Goal: Task Accomplishment & Management: Use online tool/utility

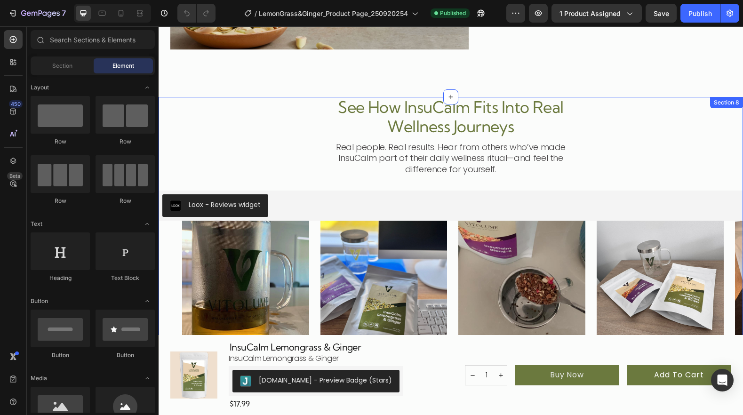
scroll to position [1872, 0]
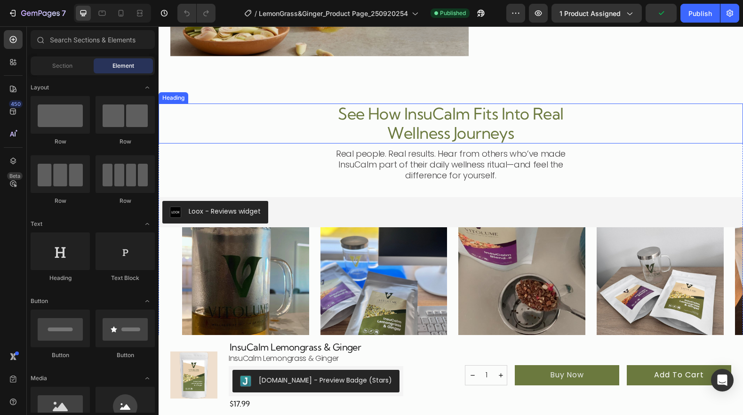
click at [225, 105] on div "See How InsuCalm Fits Into Real Wellness Journeys" at bounding box center [450, 124] width 561 height 40
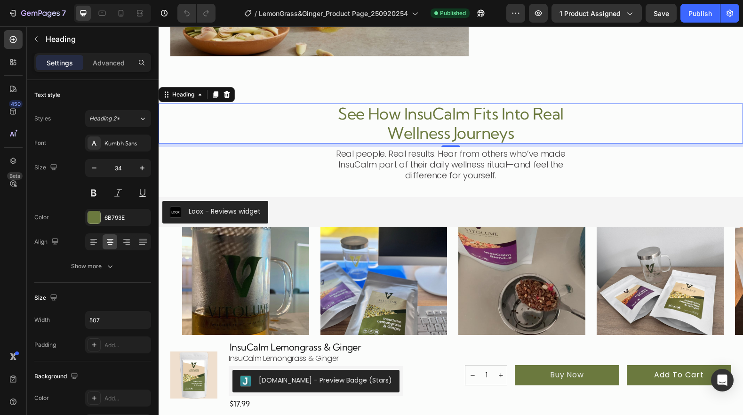
click at [161, 107] on div "See How InsuCalm Fits Into Real Wellness Journeys Heading 8" at bounding box center [451, 124] width 585 height 40
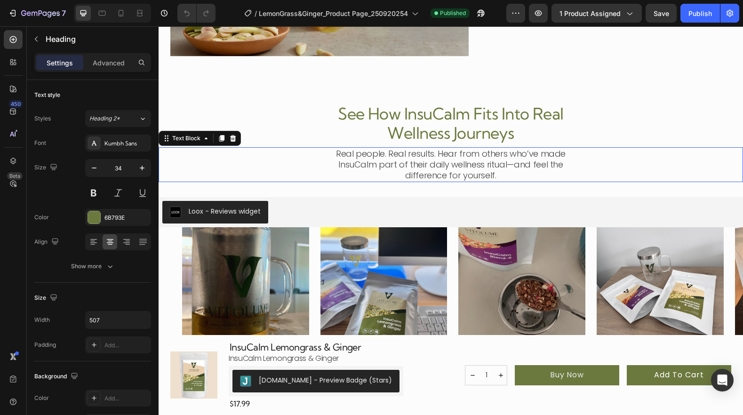
click at [178, 171] on div "Real people. Real results. Hear from others who’ve made InsuCalm part of their …" at bounding box center [450, 164] width 561 height 34
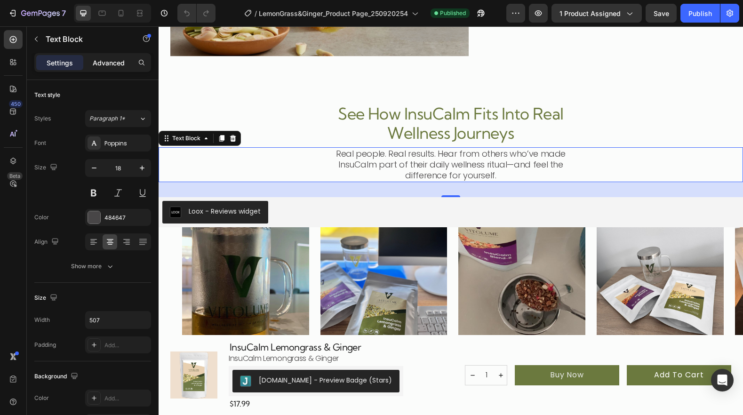
click at [110, 62] on p "Advanced" at bounding box center [109, 63] width 32 height 10
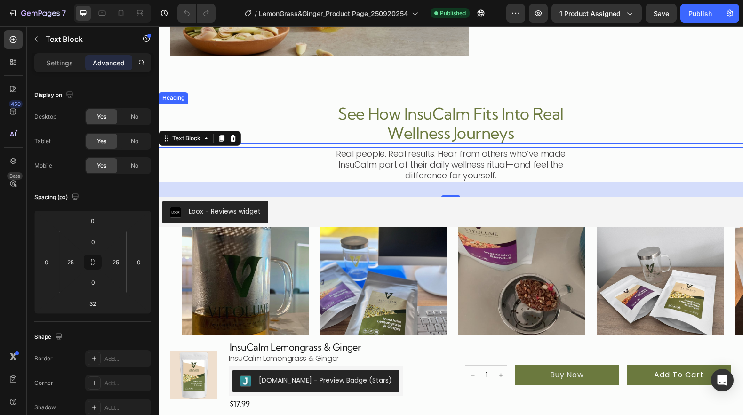
click at [287, 111] on div "See How InsuCalm Fits Into Real Wellness Journeys" at bounding box center [450, 124] width 561 height 40
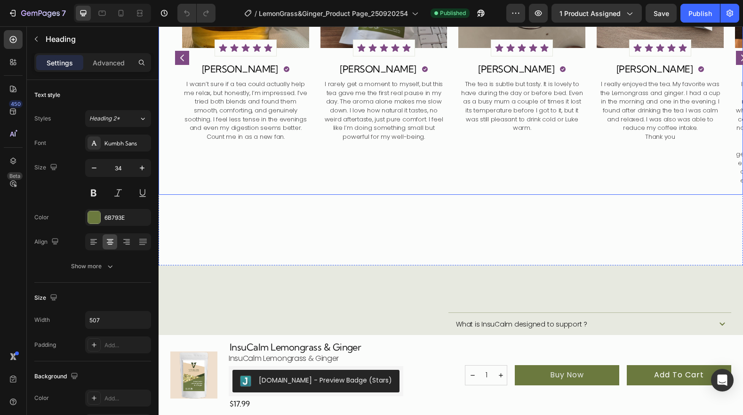
scroll to position [2187, 0]
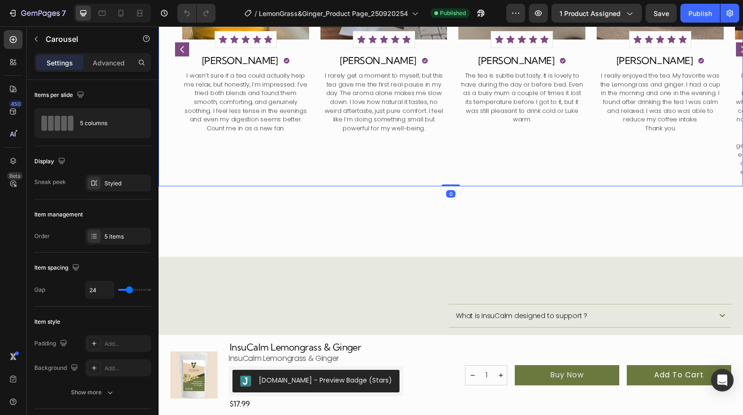
click at [278, 182] on div "Image Icon Icon Icon Icon Icon Icon List Row Row Damon C. Heading Icon Row I wa…" at bounding box center [245, 50] width 127 height 274
click at [122, 63] on p "Advanced" at bounding box center [109, 63] width 32 height 10
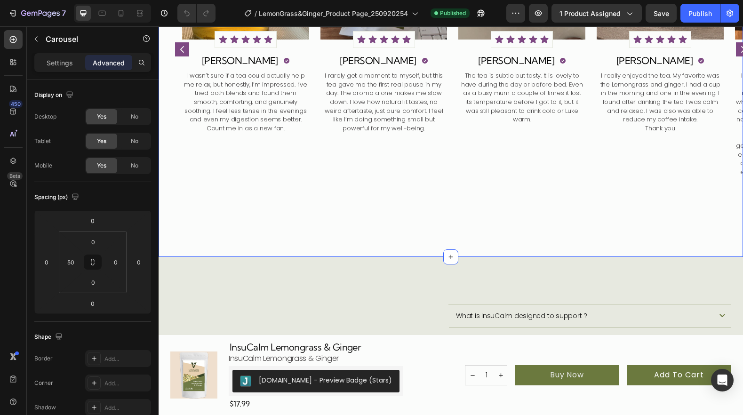
click at [247, 218] on div "See How InsuCalm Fits Into Real Wellness Journeys Heading Real people. Real res…" at bounding box center [451, 23] width 585 height 468
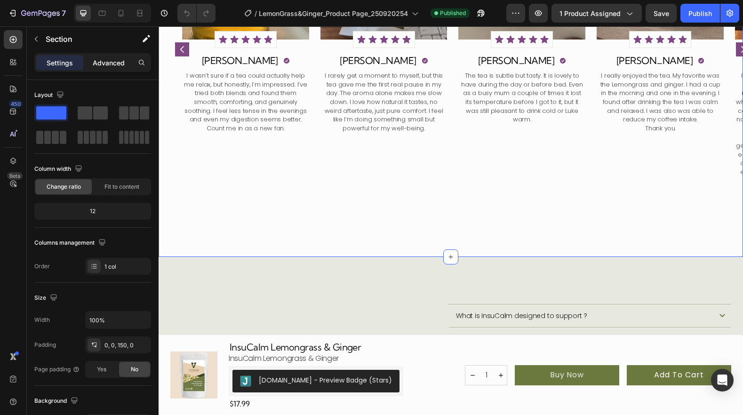
click at [106, 66] on p "Advanced" at bounding box center [109, 63] width 32 height 10
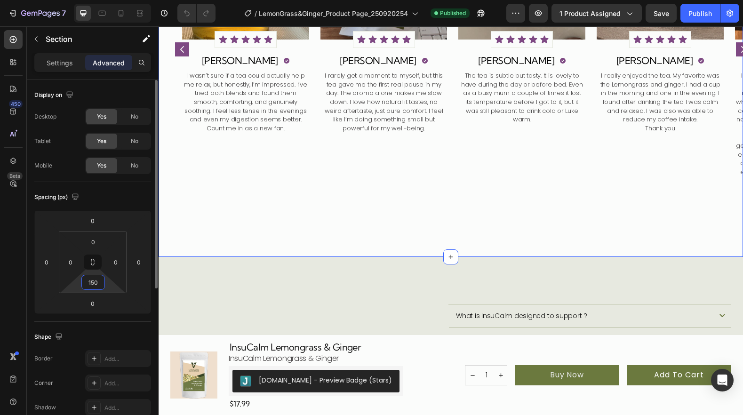
click at [99, 283] on input "150" at bounding box center [93, 282] width 19 height 14
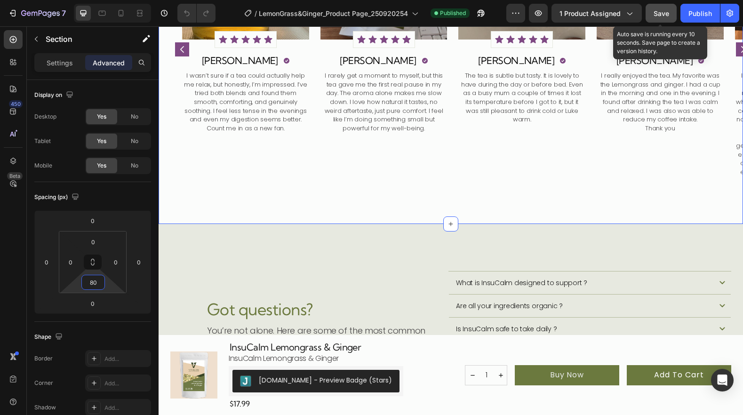
type input "80"
click at [666, 16] on span "Save" at bounding box center [662, 13] width 16 height 8
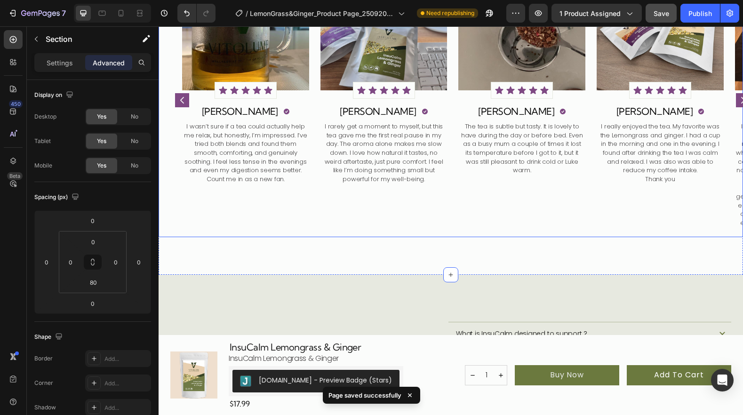
scroll to position [2228, 0]
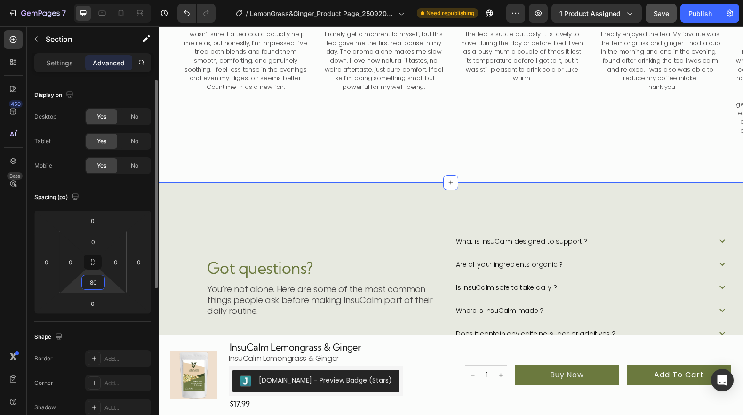
click at [98, 285] on input "80" at bounding box center [93, 282] width 19 height 14
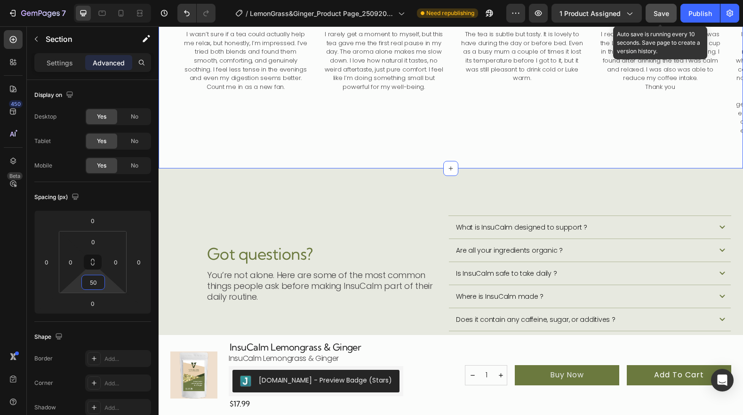
type input "50"
click at [664, 16] on span "Save" at bounding box center [662, 13] width 16 height 8
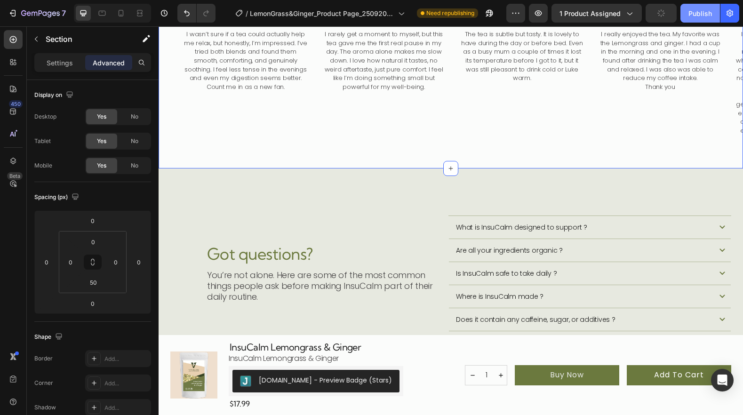
click at [708, 12] on div "Publish" at bounding box center [701, 13] width 24 height 10
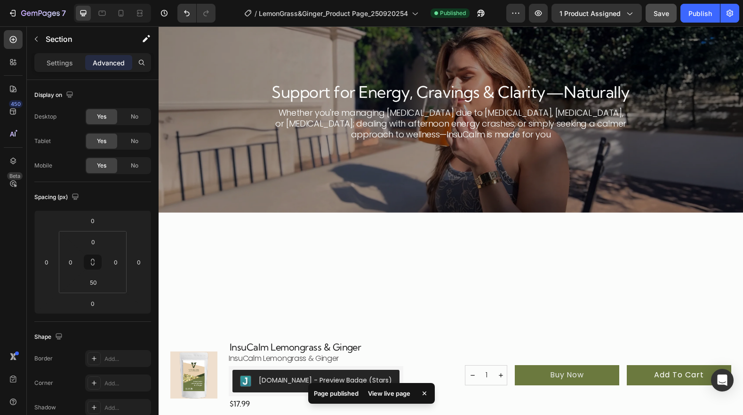
scroll to position [904, 0]
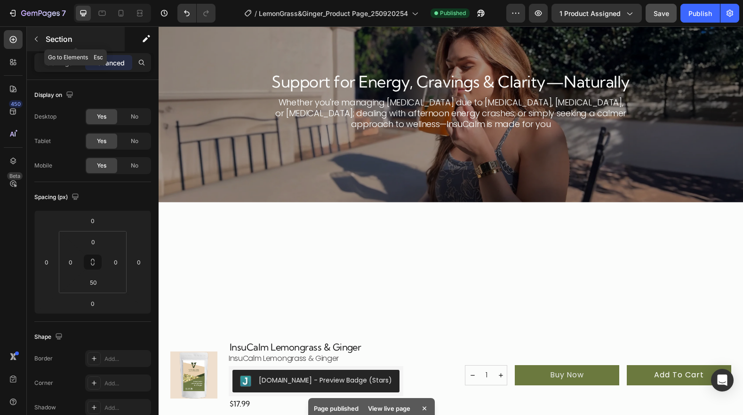
click at [34, 43] on button "button" at bounding box center [36, 39] width 15 height 15
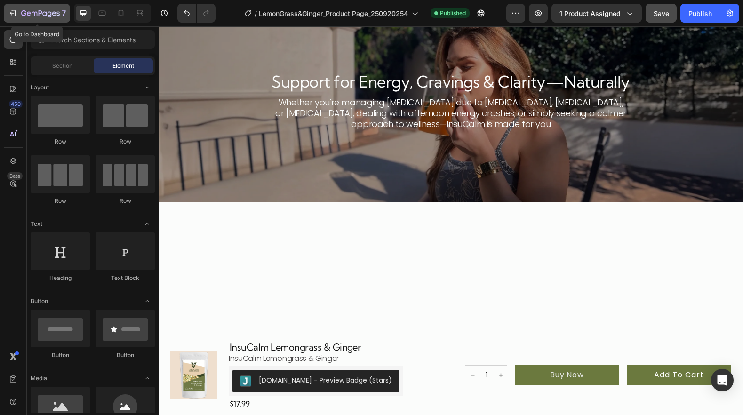
click at [13, 14] on icon "button" at bounding box center [12, 12] width 9 height 9
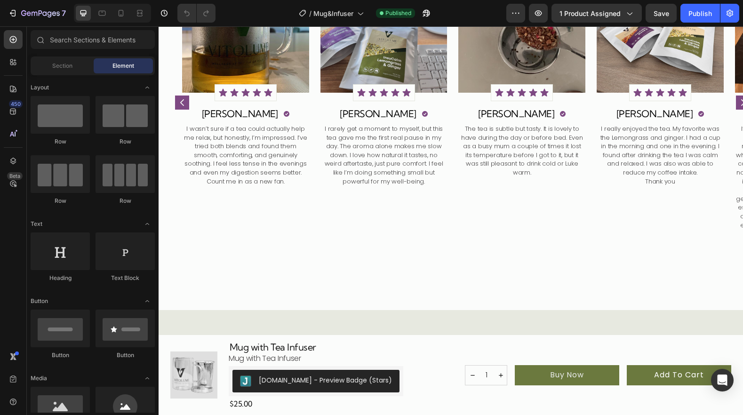
scroll to position [1350, 0]
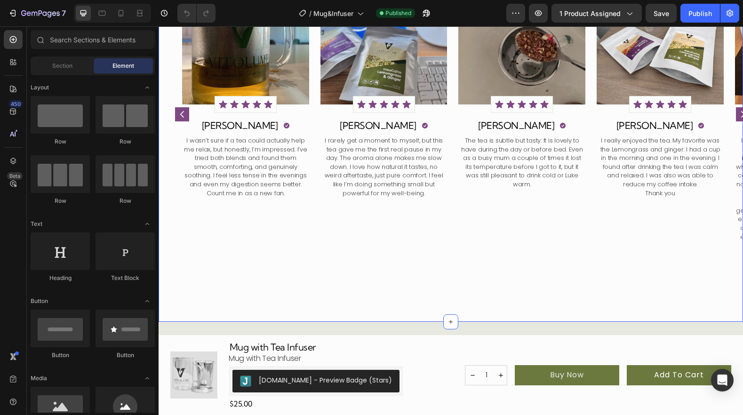
click at [303, 270] on div "See what everyone's raving about!! Heading Real people. Real results. Hear from…" at bounding box center [451, 86] width 585 height 472
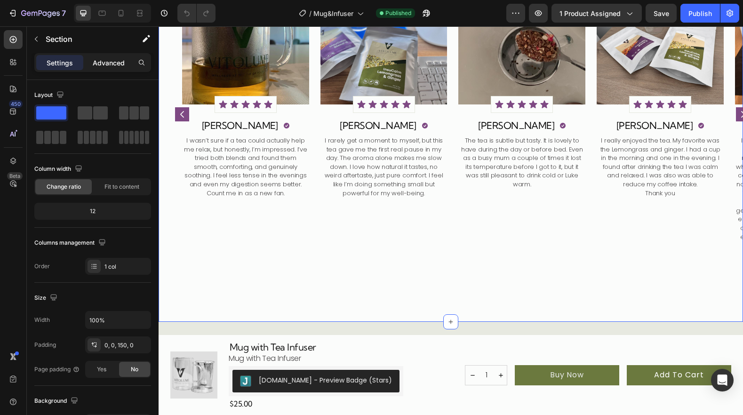
click at [113, 64] on p "Advanced" at bounding box center [109, 63] width 32 height 10
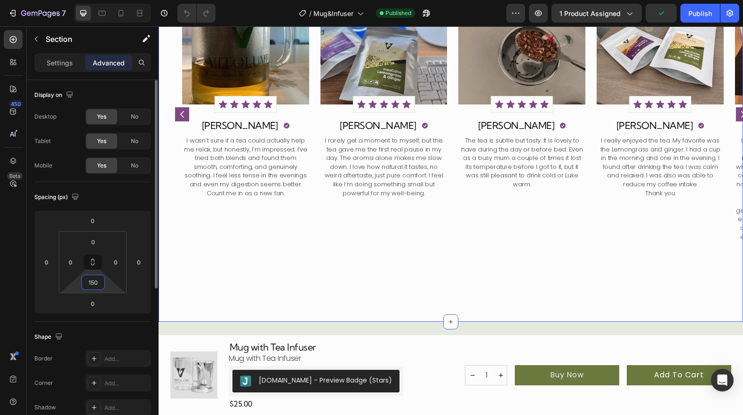
click at [99, 283] on input "150" at bounding box center [93, 282] width 19 height 14
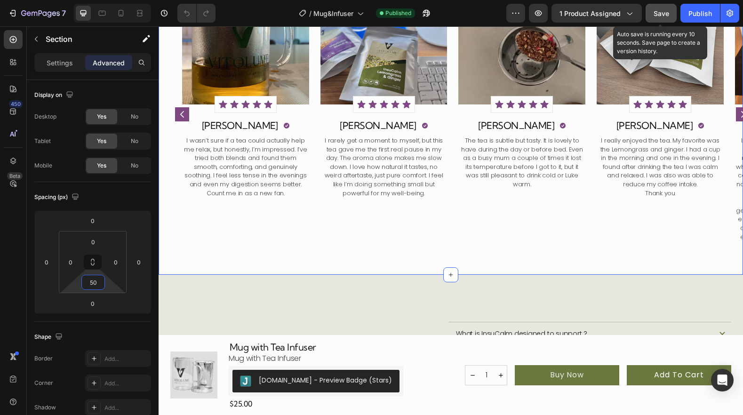
type input "50"
click at [657, 9] on span "Save" at bounding box center [662, 13] width 16 height 8
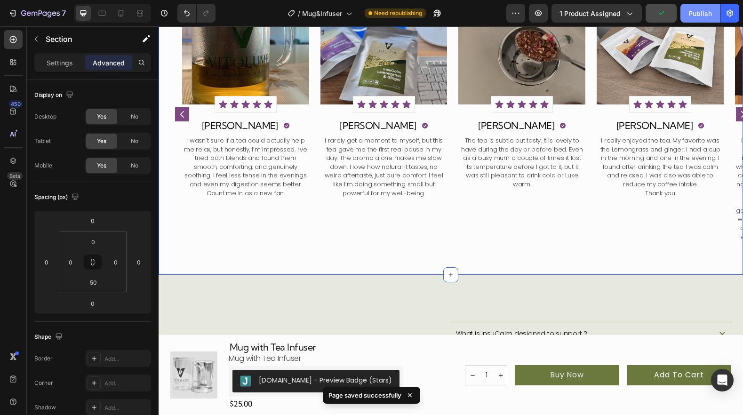
click at [704, 12] on div "Publish" at bounding box center [701, 13] width 24 height 10
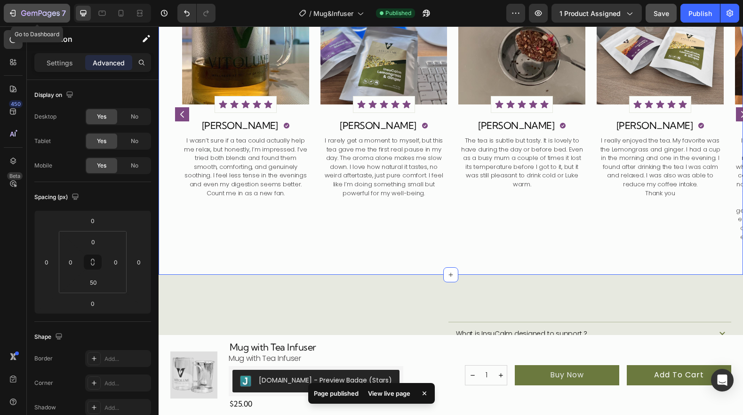
click at [15, 16] on icon "button" at bounding box center [14, 13] width 4 height 7
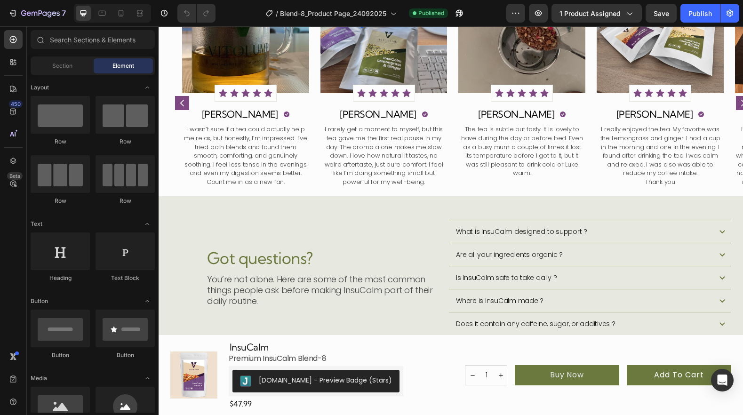
scroll to position [2041, 0]
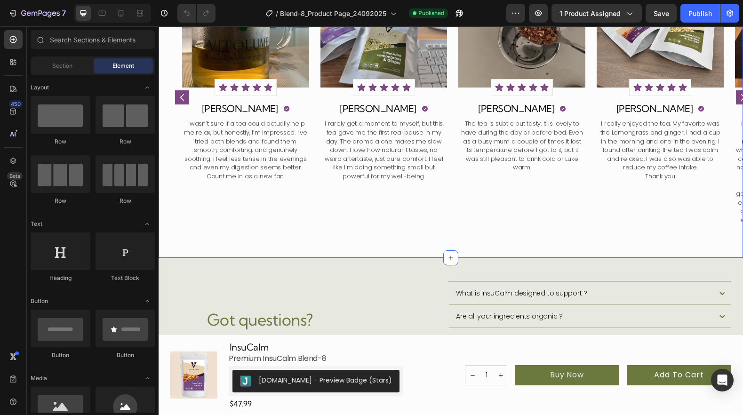
click at [307, 253] on div "See How InsuCalm Fits Into Real Wellness Journeys Heading Real people. Real res…" at bounding box center [451, 47] width 585 height 421
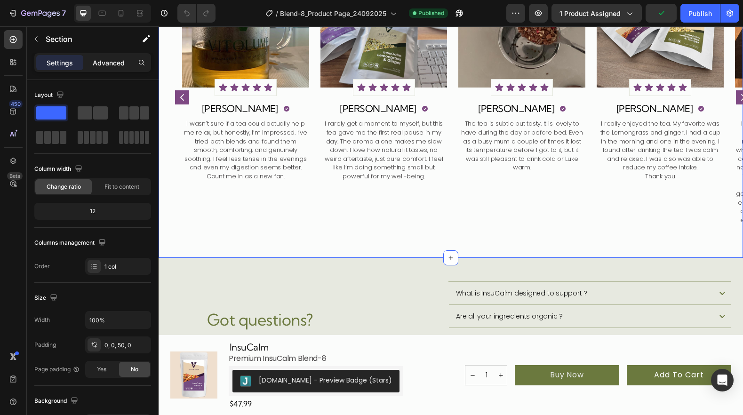
click at [111, 65] on p "Advanced" at bounding box center [109, 63] width 32 height 10
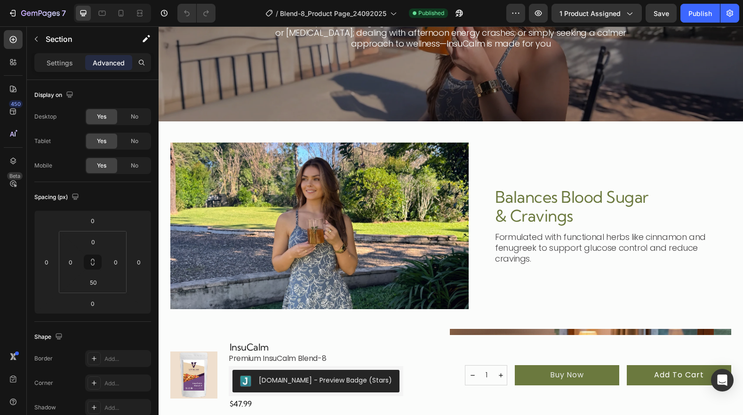
scroll to position [1157, 0]
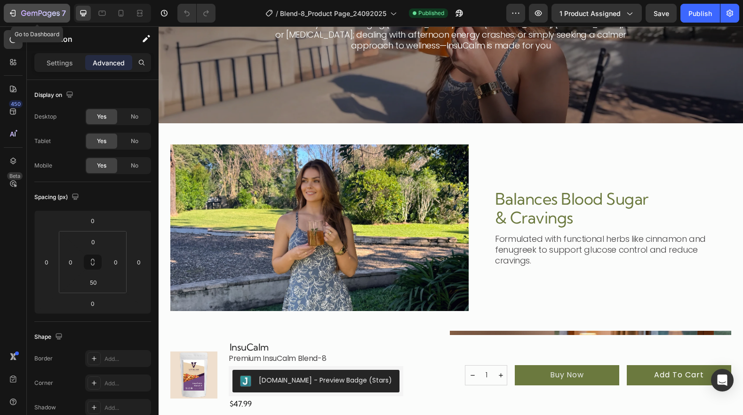
click at [12, 18] on div "7" at bounding box center [37, 13] width 58 height 11
